Goal: Task Accomplishment & Management: Complete application form

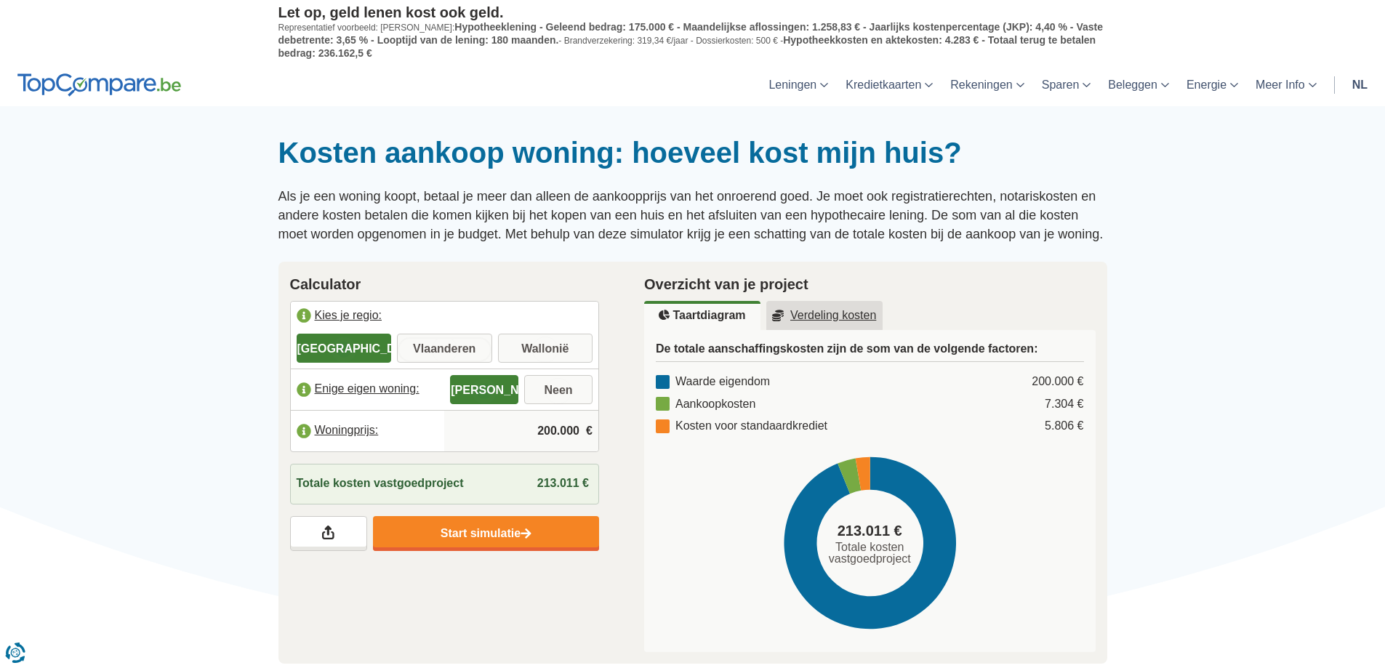
click at [451, 353] on input "Vlaanderen" at bounding box center [444, 350] width 95 height 26
radio input "true"
click at [553, 394] on input "Neen" at bounding box center [558, 391] width 68 height 26
radio input "true"
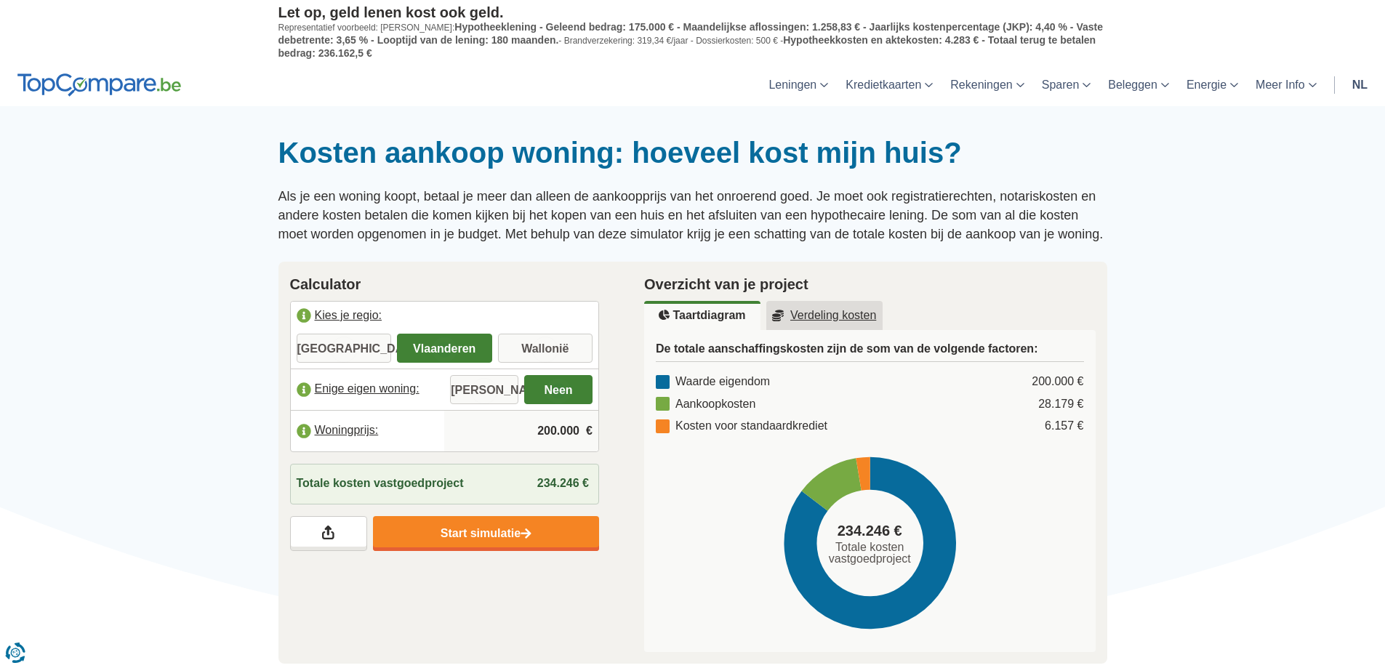
drag, startPoint x: 539, startPoint y: 434, endPoint x: 585, endPoint y: 433, distance: 46.5
click at [585, 433] on input "200.000" at bounding box center [521, 431] width 143 height 39
type input "545.000"
click at [610, 603] on div "Calculator [GEOGRAPHIC_DATA] je regio: [GEOGRAPHIC_DATA] [GEOGRAPHIC_DATA] [GEO…" at bounding box center [693, 463] width 851 height 403
click at [523, 537] on img at bounding box center [526, 534] width 11 height 12
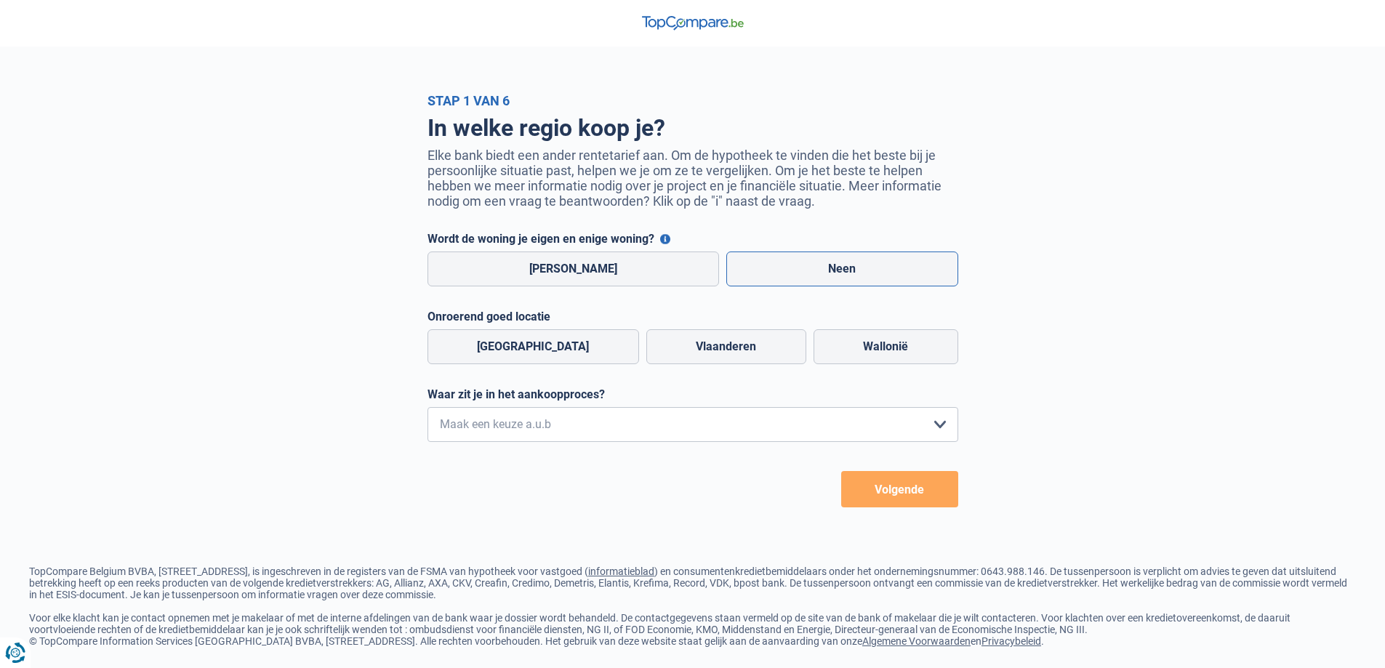
click at [859, 277] on label "Neen" at bounding box center [842, 269] width 232 height 35
click at [859, 277] on input "Neen" at bounding box center [842, 269] width 232 height 35
radio input "true"
click at [670, 348] on label "Vlaanderen" at bounding box center [726, 346] width 160 height 35
click at [670, 348] on input "Vlaanderen" at bounding box center [726, 346] width 160 height 35
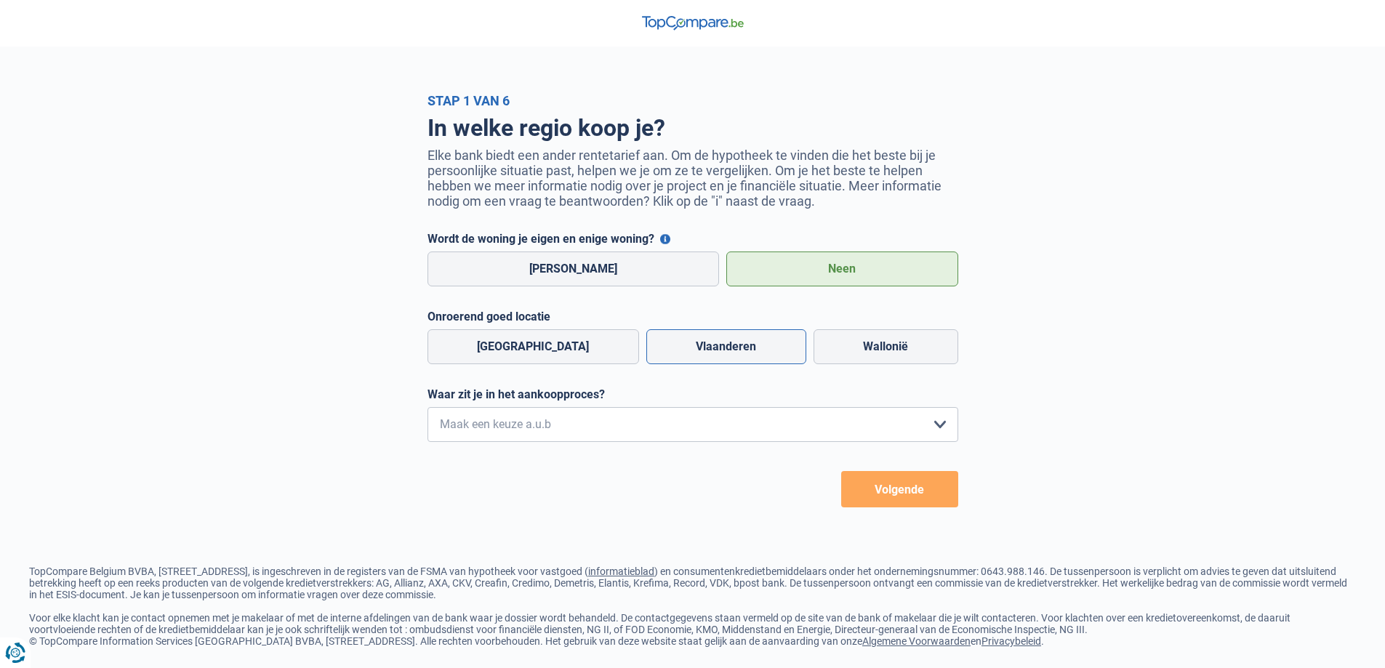
radio input "true"
click at [645, 434] on select "Ik wil me uitsluitend informeren omdat ik op dit moment geen concrete plannen h…" at bounding box center [693, 424] width 531 height 35
select select "1a"
click at [428, 411] on select "Ik wil me uitsluitend informeren omdat ik op dit moment geen concrete plannen h…" at bounding box center [693, 424] width 531 height 35
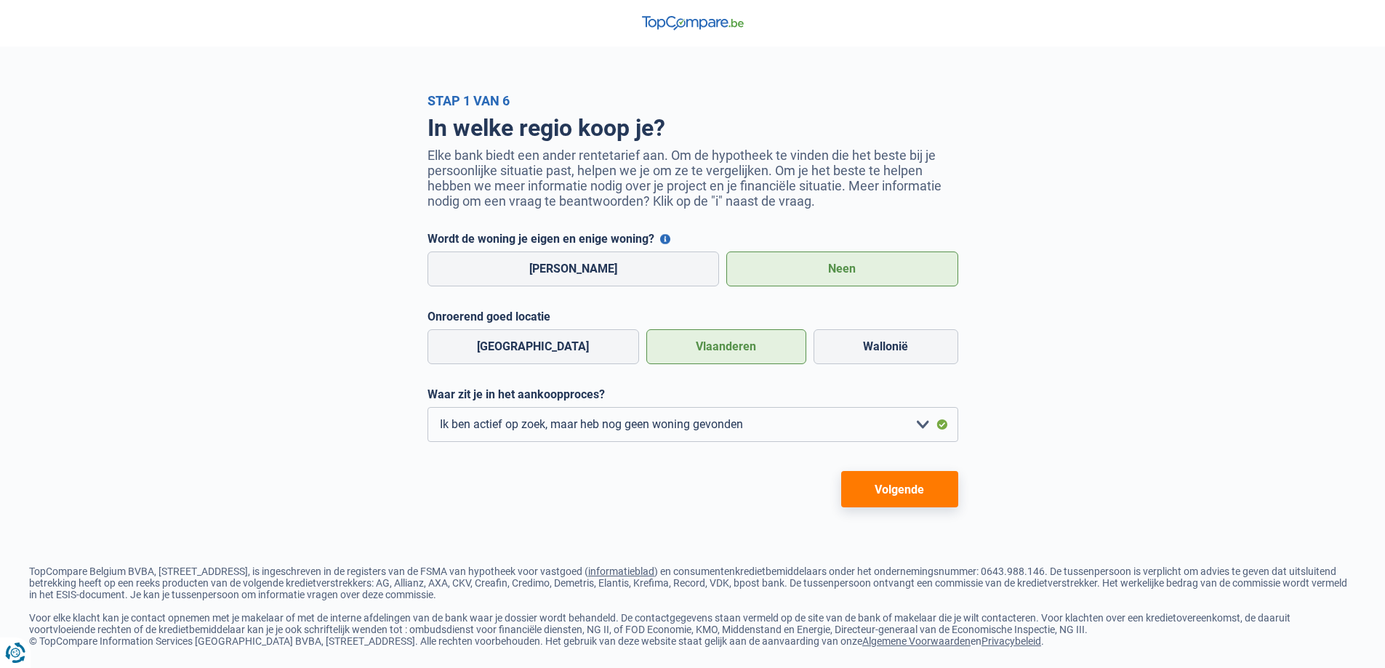
click at [915, 483] on button "Volgende" at bounding box center [899, 489] width 117 height 36
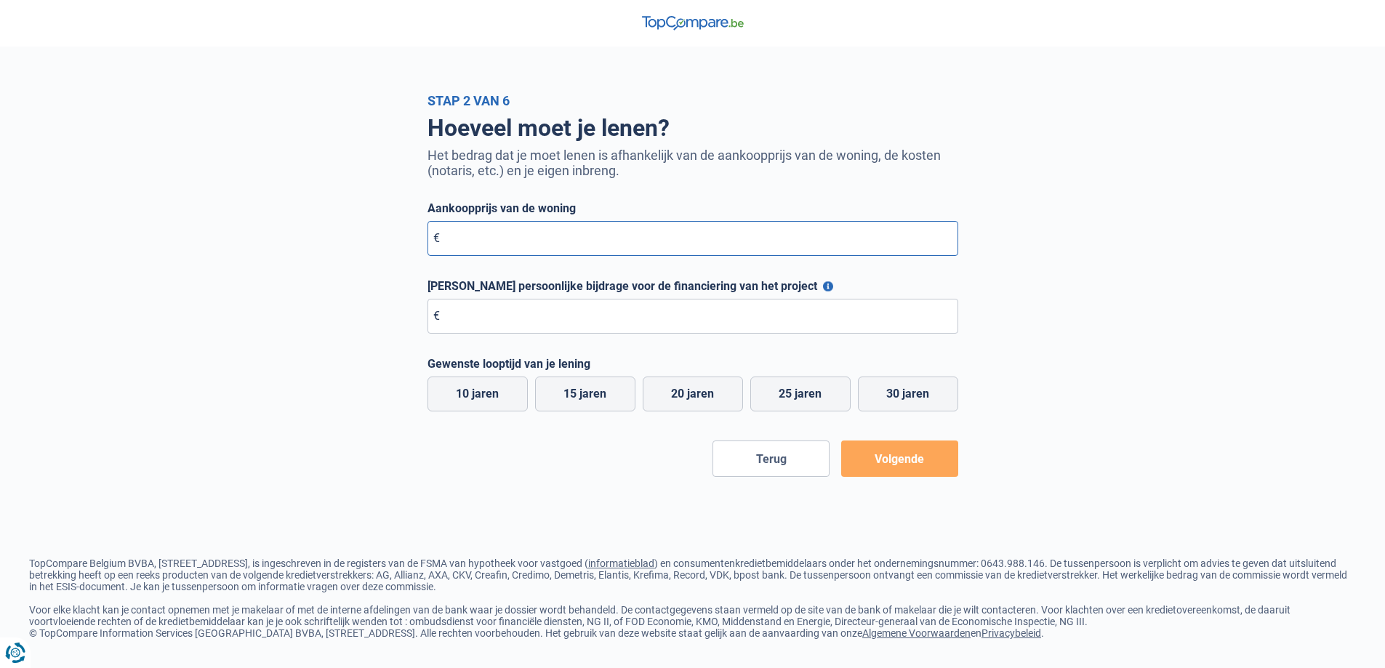
click at [501, 237] on input "Aankoopprijs van de woning" at bounding box center [693, 238] width 531 height 35
type input "545.000"
click at [298, 384] on div "Hoeveel moet je lenen? Het bedrag dat je moet lenen is afhankelijk van de aanko…" at bounding box center [692, 292] width 829 height 369
